Goal: Task Accomplishment & Management: Complete application form

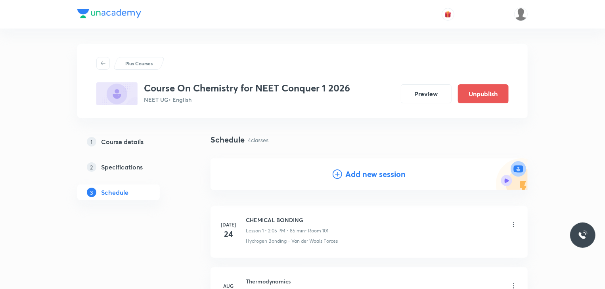
click at [55, 68] on div "Plus Courses Course On Chemistry for NEET Conquer 1 2026 NEET UG • English Prev…" at bounding box center [302, 258] width 605 height 517
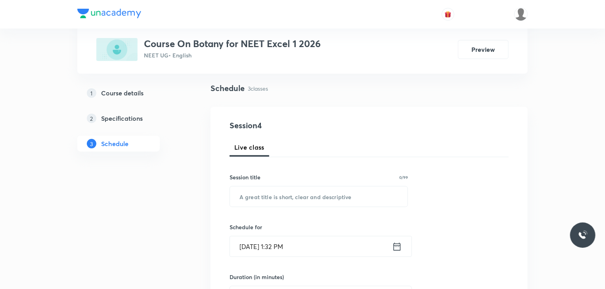
scroll to position [52, 0]
click at [285, 193] on input "text" at bounding box center [319, 196] width 178 height 20
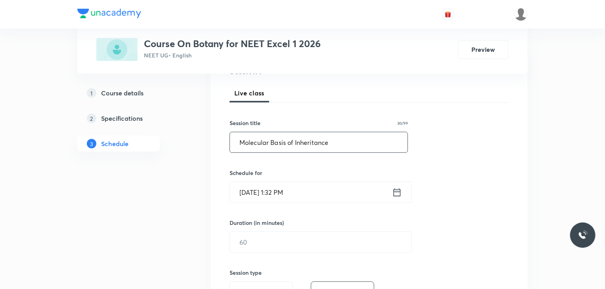
type input "Molecular Basis of Inheritance"
click at [395, 195] on icon at bounding box center [397, 192] width 7 height 8
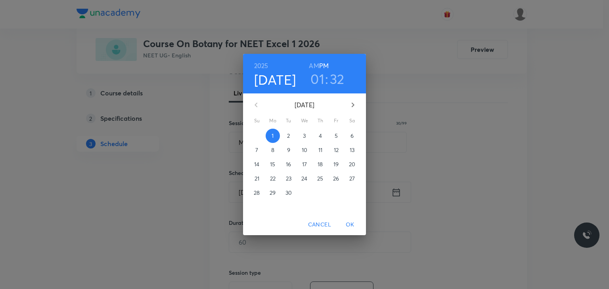
click at [320, 77] on h3 "01" at bounding box center [317, 79] width 14 height 17
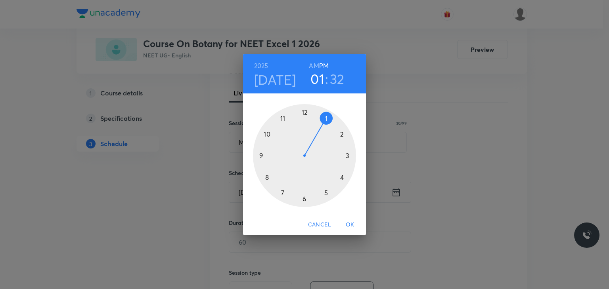
click at [325, 195] on div at bounding box center [304, 155] width 103 height 103
click at [305, 113] on div at bounding box center [304, 155] width 103 height 103
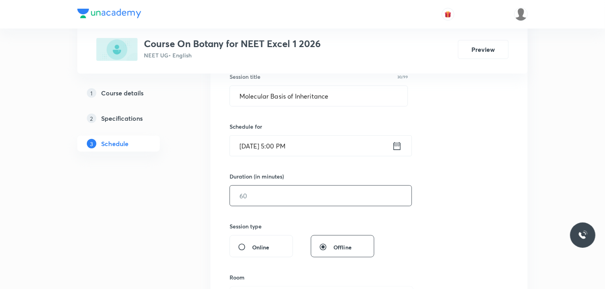
scroll to position [155, 0]
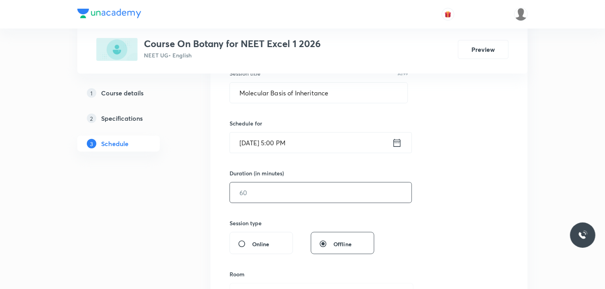
click at [280, 201] on input "text" at bounding box center [321, 193] width 182 height 20
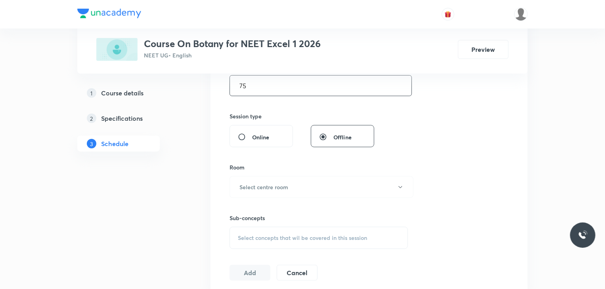
scroll to position [263, 0]
type input "75"
click at [280, 191] on button "Select centre room" at bounding box center [322, 187] width 184 height 22
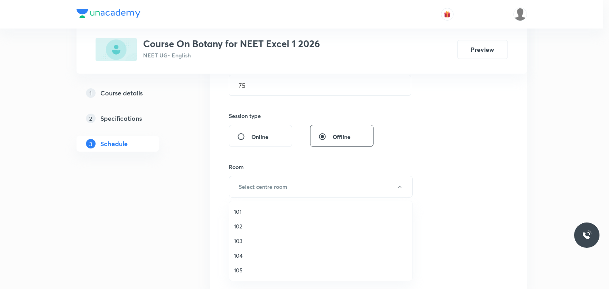
click at [255, 216] on li "101" at bounding box center [320, 212] width 183 height 15
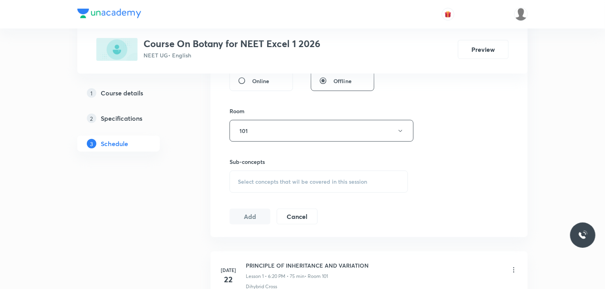
scroll to position [319, 0]
click at [249, 187] on div "Select concepts that wil be covered in this session" at bounding box center [319, 182] width 178 height 22
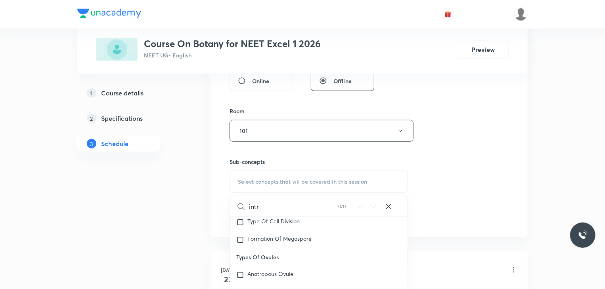
scroll to position [787, 0]
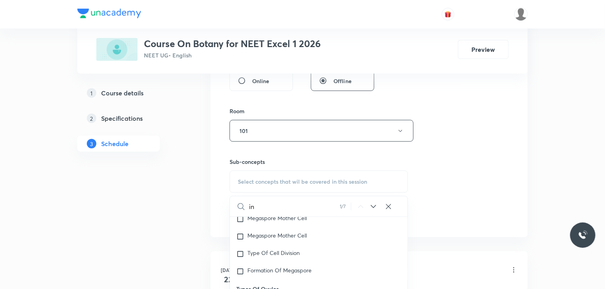
type input "i"
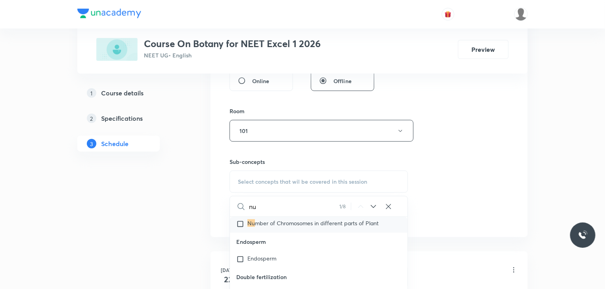
type input "n"
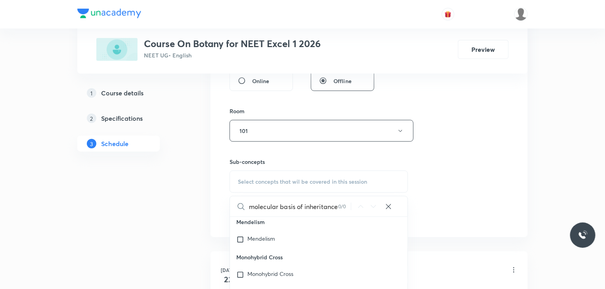
scroll to position [39, 0]
type input "m"
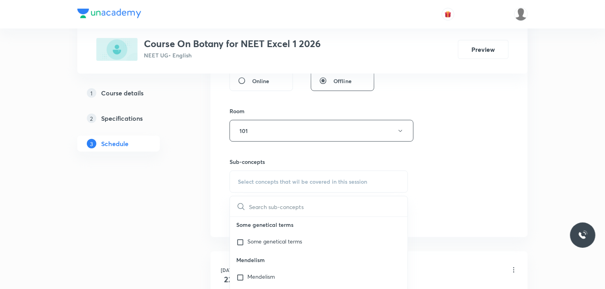
scroll to position [0, 0]
click at [487, 183] on div "Session 4 Live class Session title 30/99 Molecular Basis of Inheritance ​ Sched…" at bounding box center [369, 39] width 279 height 372
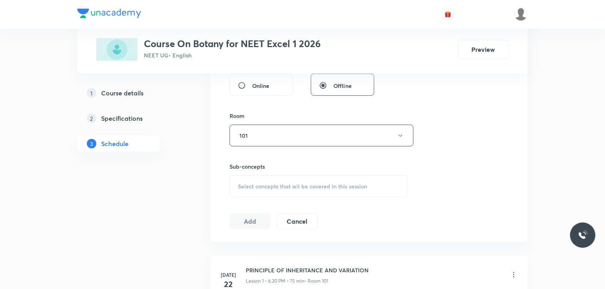
scroll to position [314, 0]
click at [359, 188] on span "Select concepts that wil be covered in this session" at bounding box center [302, 187] width 129 height 6
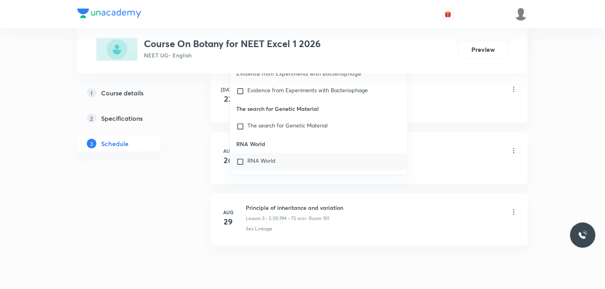
scroll to position [3772, 0]
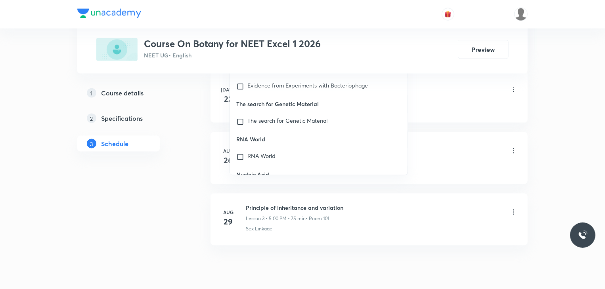
type input "dna"
click at [237, 189] on input "checkbox" at bounding box center [241, 193] width 11 height 8
checkbox input "true"
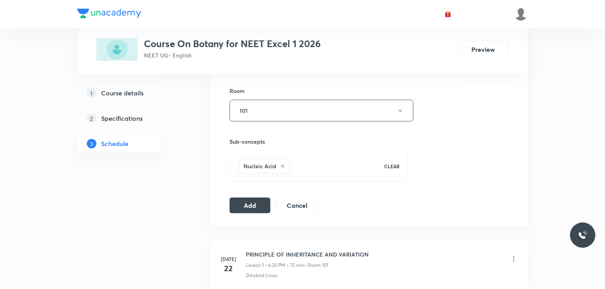
scroll to position [339, 0]
click at [244, 207] on button "Add" at bounding box center [250, 205] width 41 height 16
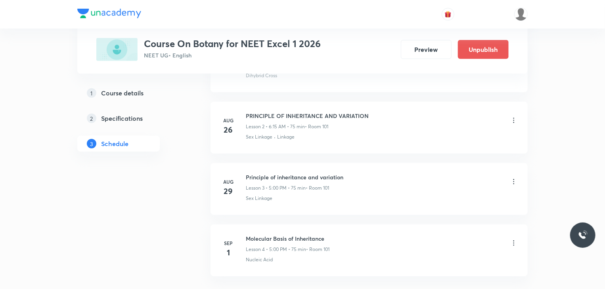
scroll to position [0, 0]
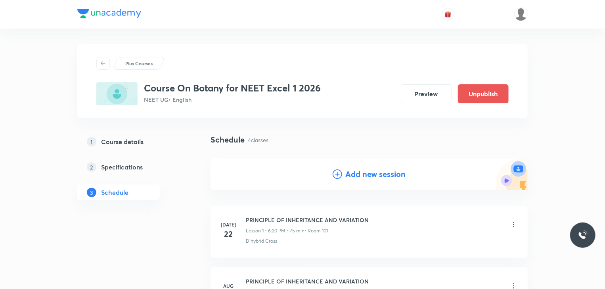
click at [385, 176] on h4 "Add new session" at bounding box center [375, 175] width 60 height 12
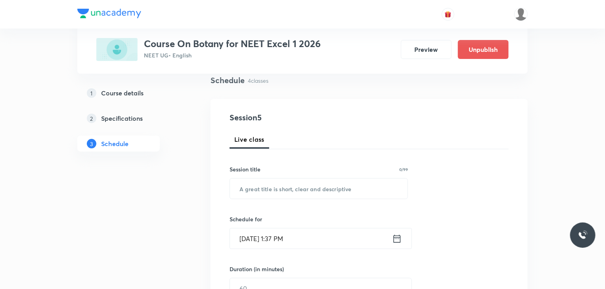
scroll to position [60, 0]
click at [274, 193] on input "text" at bounding box center [319, 188] width 178 height 20
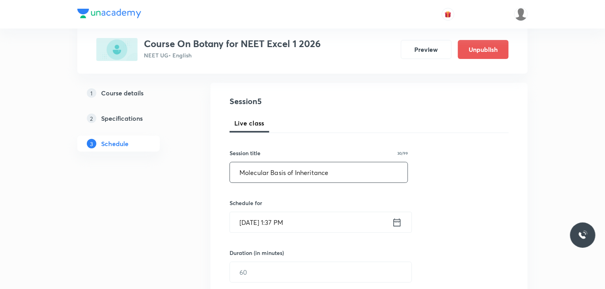
scroll to position [76, 0]
type input "Molecular Basis of Inheritance"
click at [398, 227] on div "[DATE] 1:37 PM ​" at bounding box center [321, 222] width 182 height 21
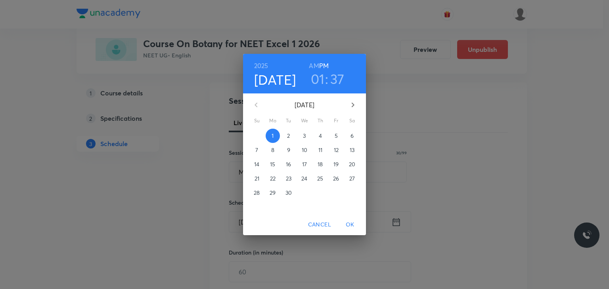
click at [320, 75] on h3 "01" at bounding box center [318, 79] width 14 height 17
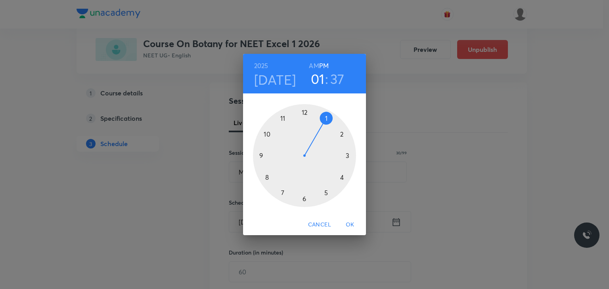
click at [305, 197] on div at bounding box center [304, 155] width 103 height 103
click at [341, 176] on div at bounding box center [304, 155] width 103 height 103
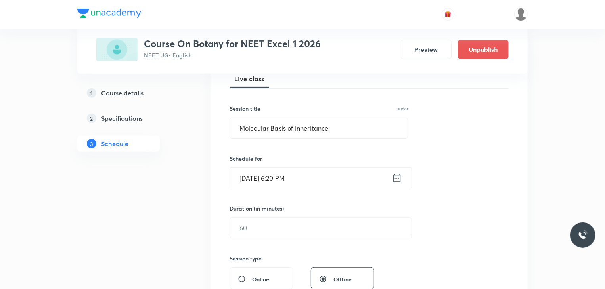
scroll to position [121, 0]
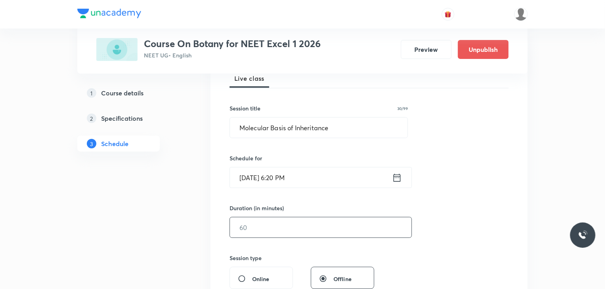
click at [297, 232] on input "text" at bounding box center [321, 228] width 182 height 20
type input "70"
click at [456, 203] on div "Session 5 Live class Session title 30/99 Molecular Basis of Inheritance ​ Sched…" at bounding box center [369, 237] width 279 height 372
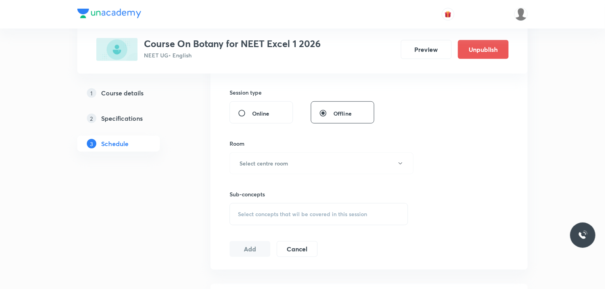
scroll to position [291, 0]
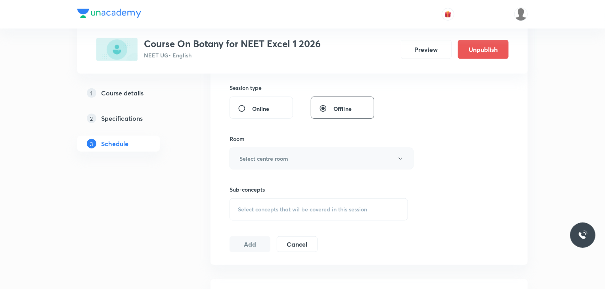
click at [265, 166] on button "Select centre room" at bounding box center [322, 159] width 184 height 22
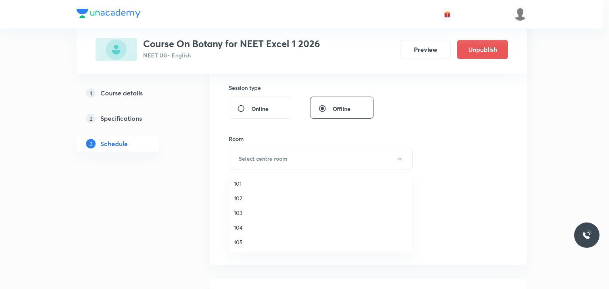
click at [249, 187] on span "101" at bounding box center [321, 184] width 174 height 8
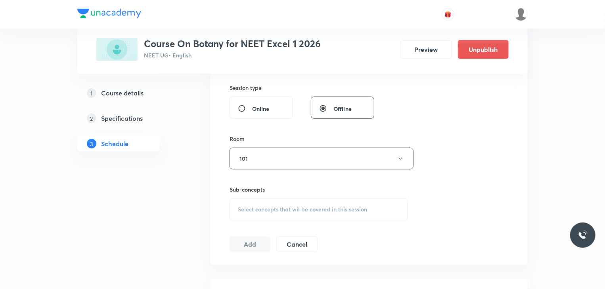
click at [248, 207] on span "Select concepts that wil be covered in this session" at bounding box center [302, 210] width 129 height 6
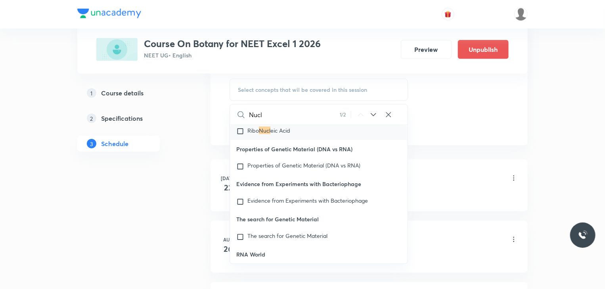
scroll to position [3772, 0]
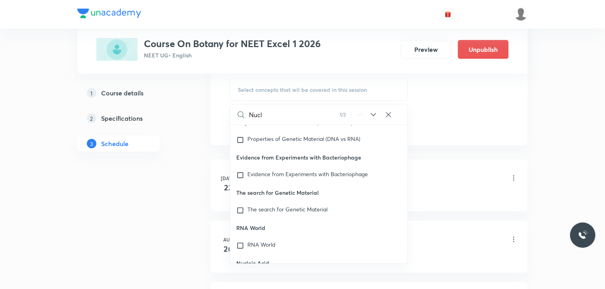
type input "Nucl"
click at [241, 278] on input "checkbox" at bounding box center [241, 282] width 11 height 8
checkbox input "true"
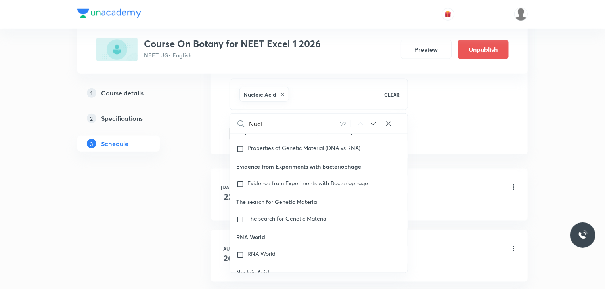
click at [115, 236] on div "1 Course details 2 Specifications 3 Schedule" at bounding box center [131, 94] width 108 height 742
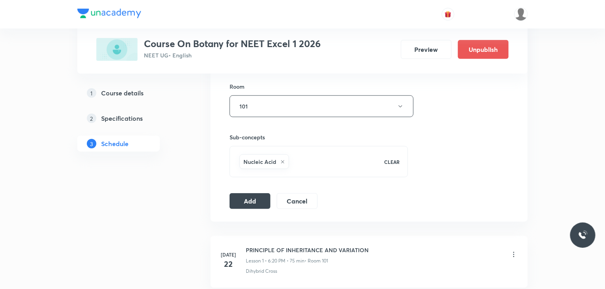
scroll to position [347, 0]
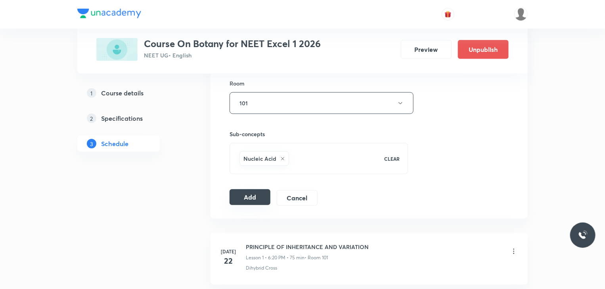
click at [245, 203] on button "Add" at bounding box center [250, 198] width 41 height 16
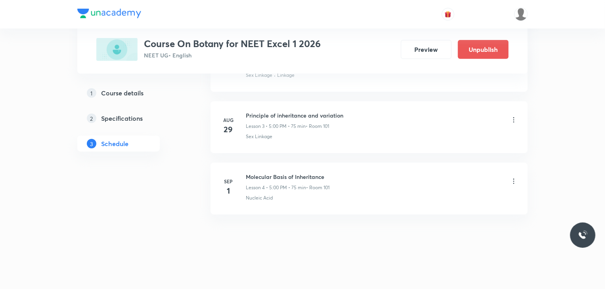
scroll to position [227, 0]
